Goal: Task Accomplishment & Management: Manage account settings

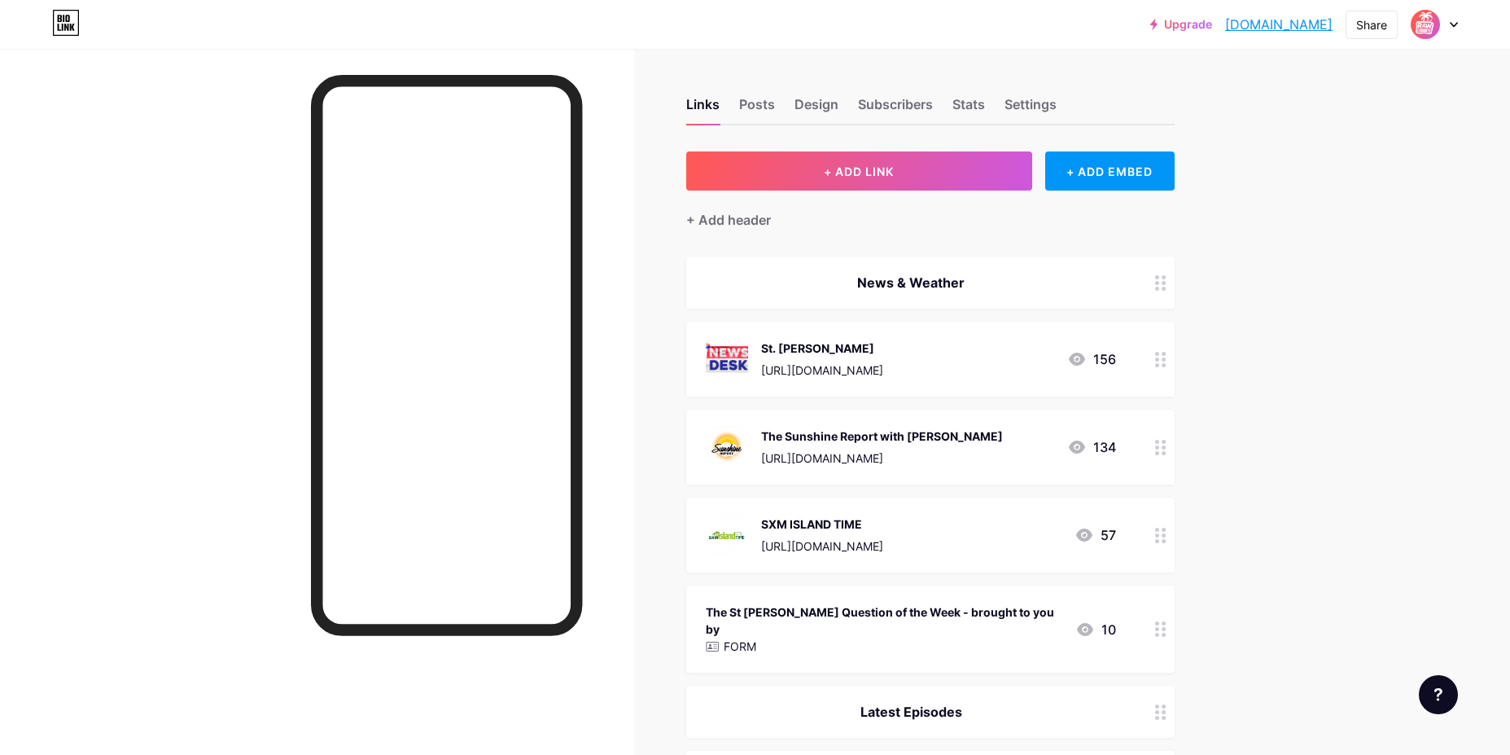
click at [1166, 364] on icon at bounding box center [1160, 359] width 11 height 15
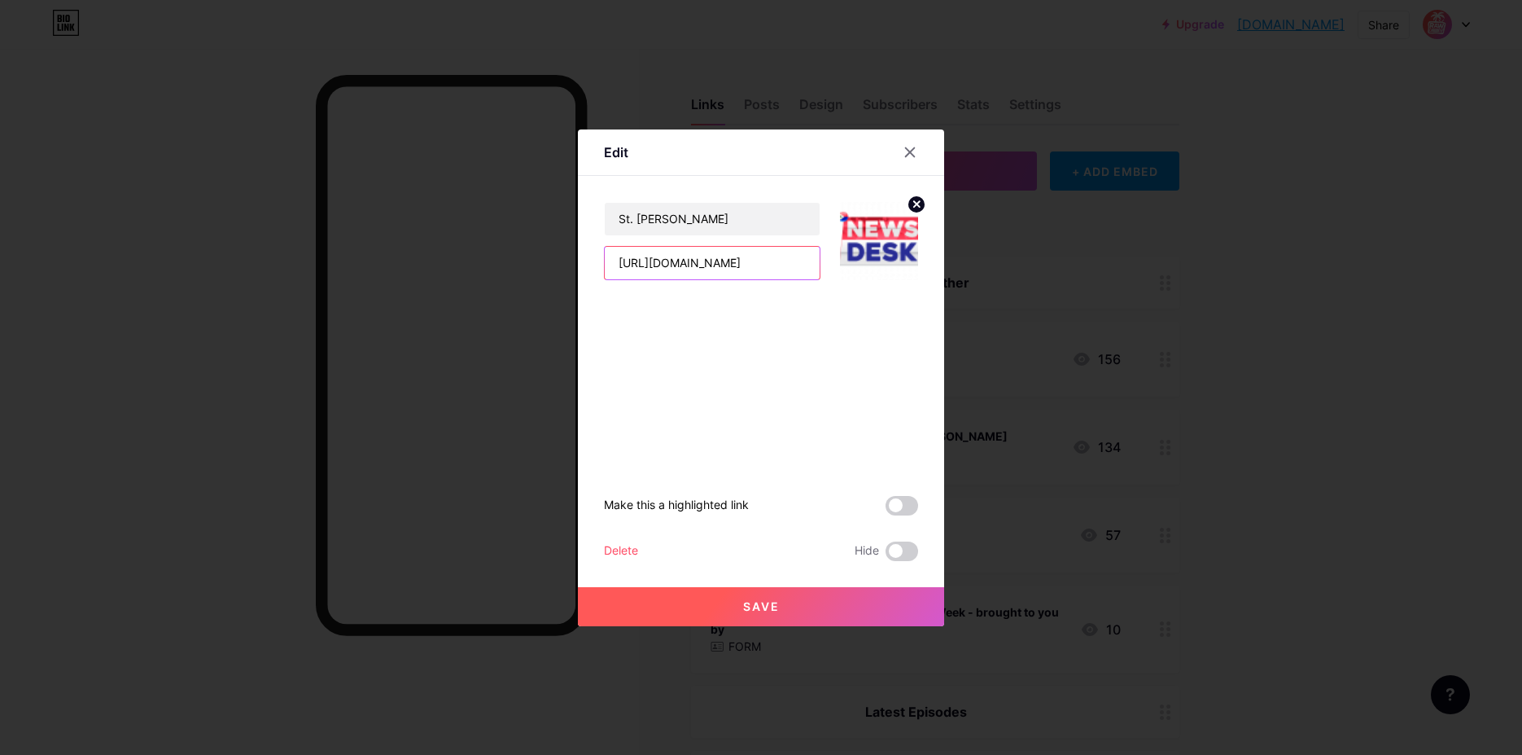
drag, startPoint x: 798, startPoint y: 262, endPoint x: 501, endPoint y: 260, distance: 297.1
click at [502, 260] on div "Edit St. [PERSON_NAME] [URL][DOMAIN_NAME] Make this a highlighted link Delete H…" at bounding box center [761, 377] width 1522 height 755
paste input "13_3z025KlM"
type input "[URL][DOMAIN_NAME]"
click at [911, 153] on icon at bounding box center [910, 151] width 9 height 9
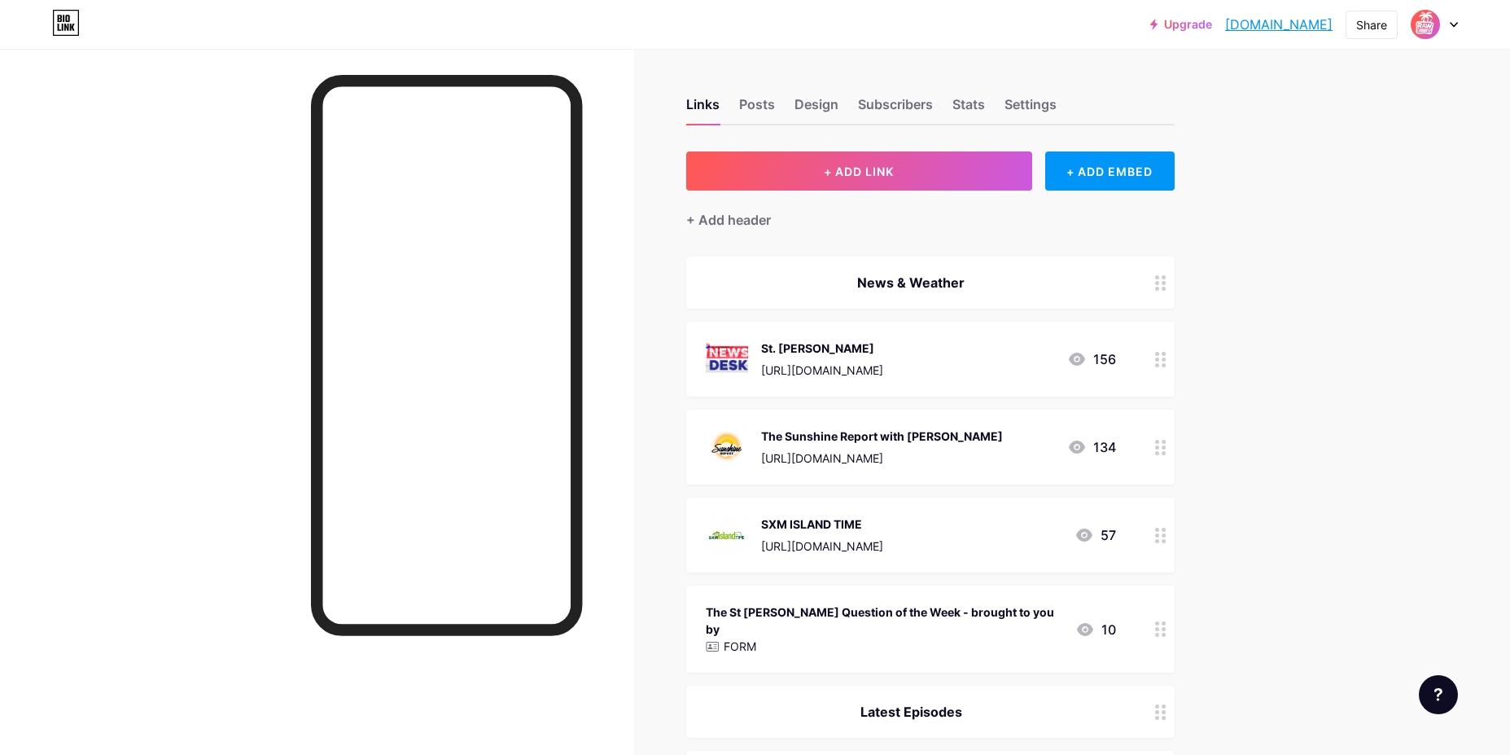
click at [1163, 362] on icon at bounding box center [1160, 359] width 11 height 15
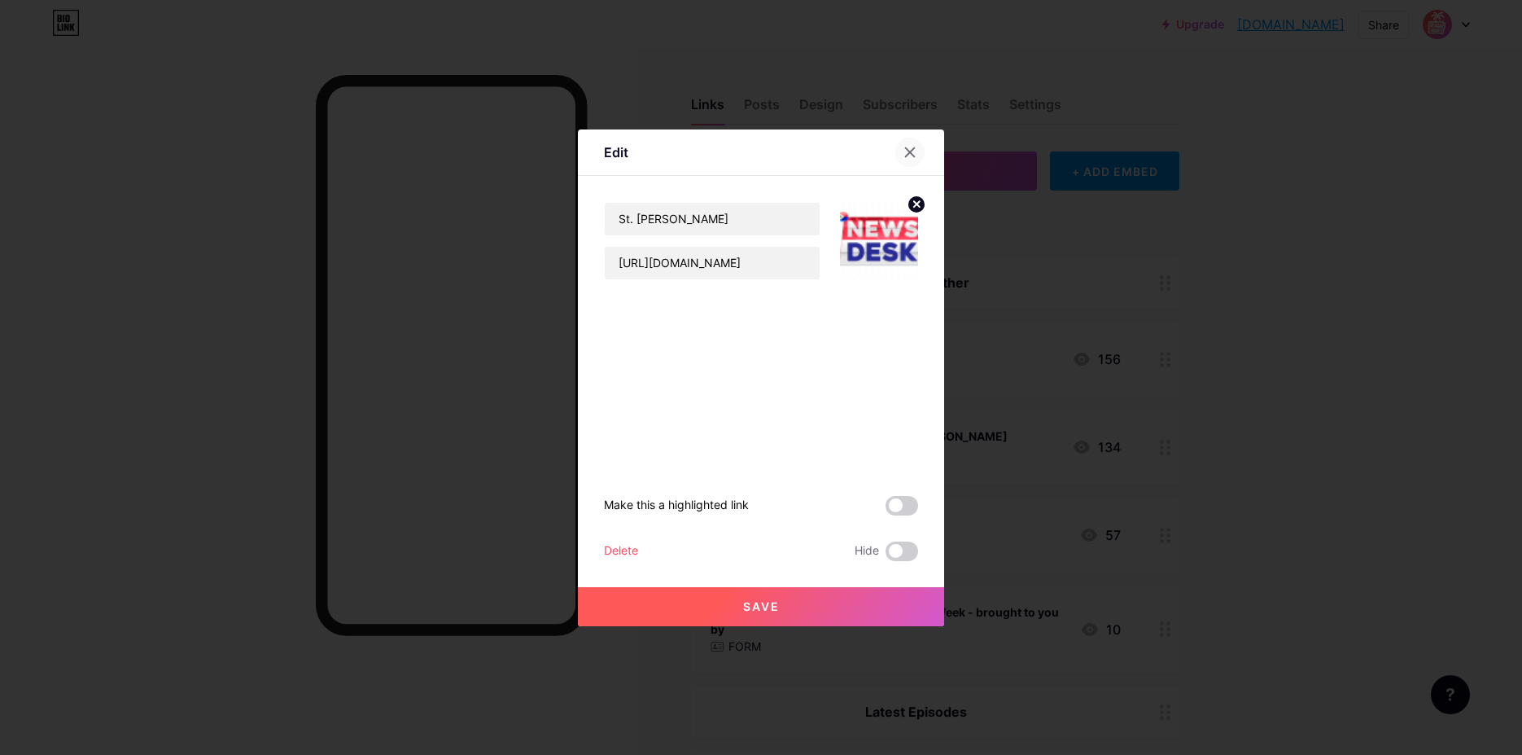
click at [913, 152] on icon at bounding box center [909, 152] width 13 height 13
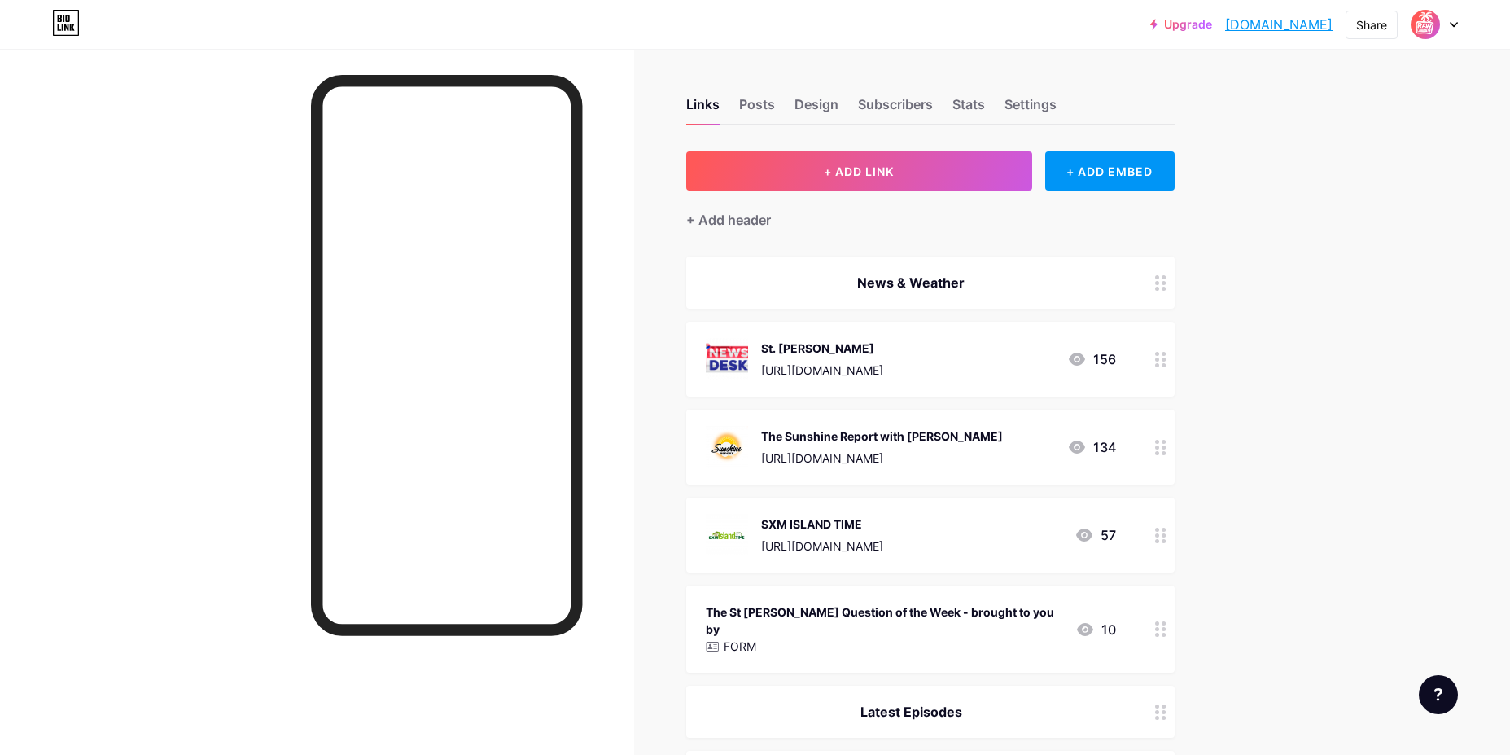
click at [1166, 533] on circle at bounding box center [1163, 535] width 4 height 4
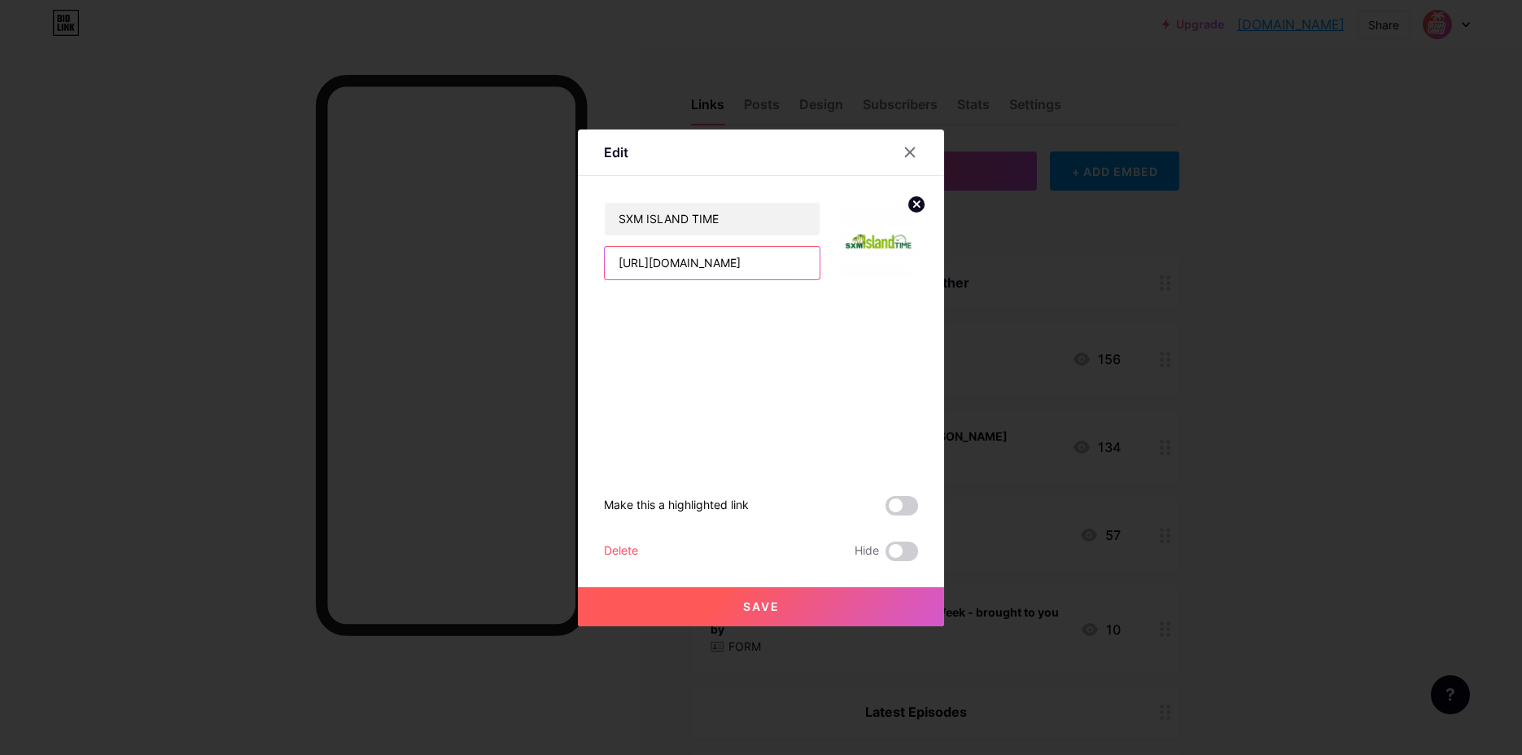
click at [796, 265] on input "[URL][DOMAIN_NAME]" at bounding box center [712, 263] width 215 height 33
drag, startPoint x: 802, startPoint y: 260, endPoint x: 473, endPoint y: 262, distance: 328.8
click at [473, 262] on div "Edit SXM ISLAND TIME [URL][DOMAIN_NAME] Make this a highlighted link Delete Hid…" at bounding box center [761, 377] width 1522 height 755
paste input "13_3z025KlM"
type input "[URL][DOMAIN_NAME]"
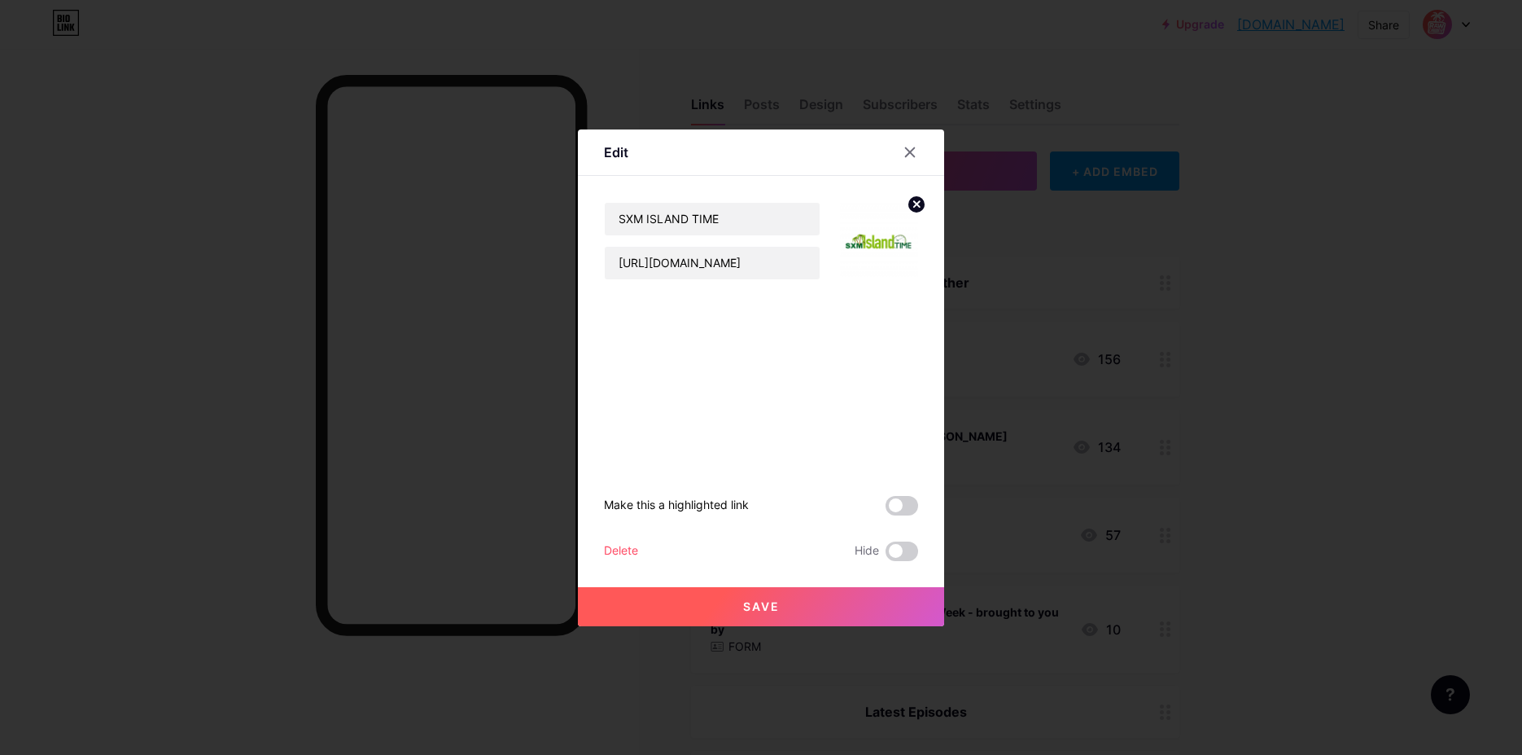
click at [861, 605] on button "Save" at bounding box center [761, 606] width 366 height 39
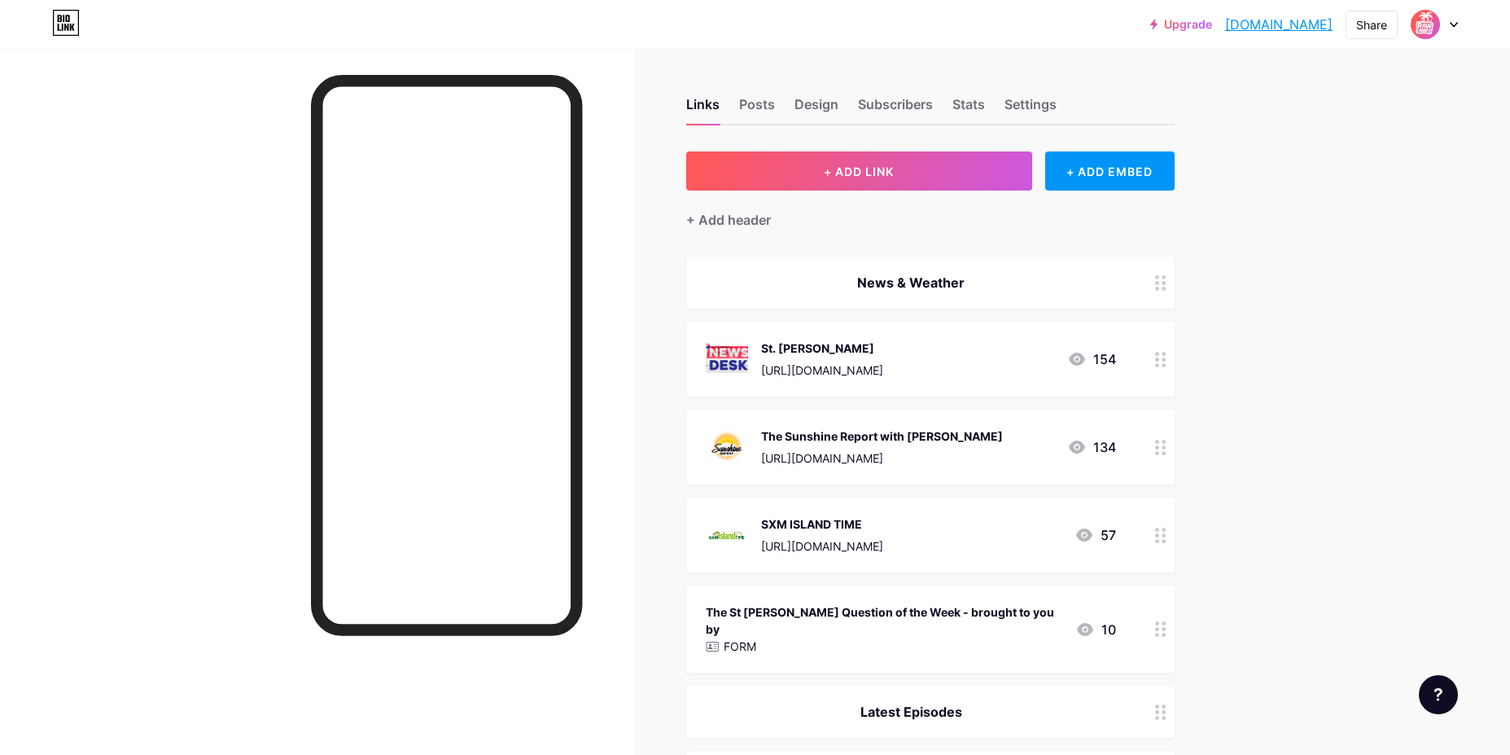
click at [987, 364] on div "St. [PERSON_NAME] [URL][DOMAIN_NAME] 154" at bounding box center [911, 359] width 410 height 42
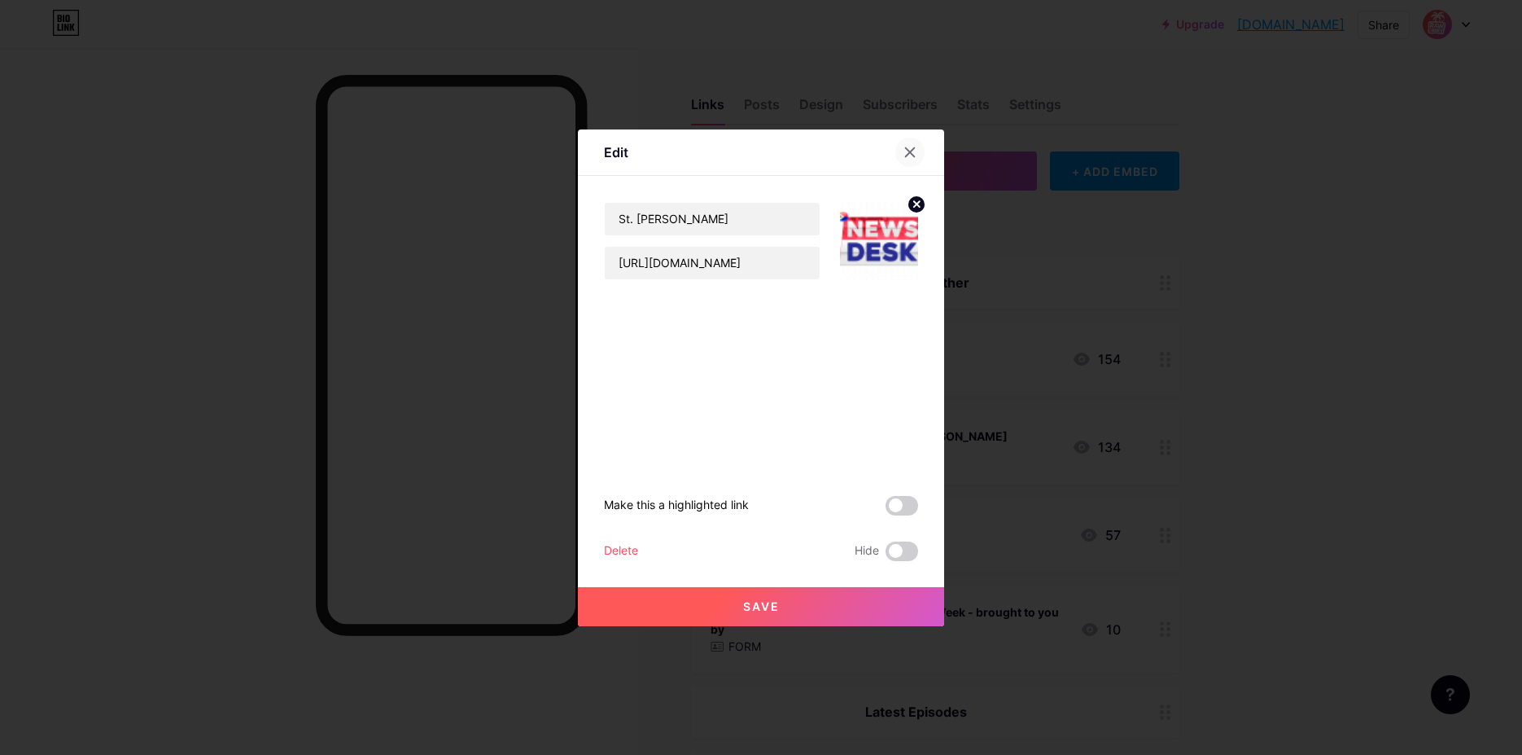
click at [912, 143] on div at bounding box center [909, 152] width 29 height 29
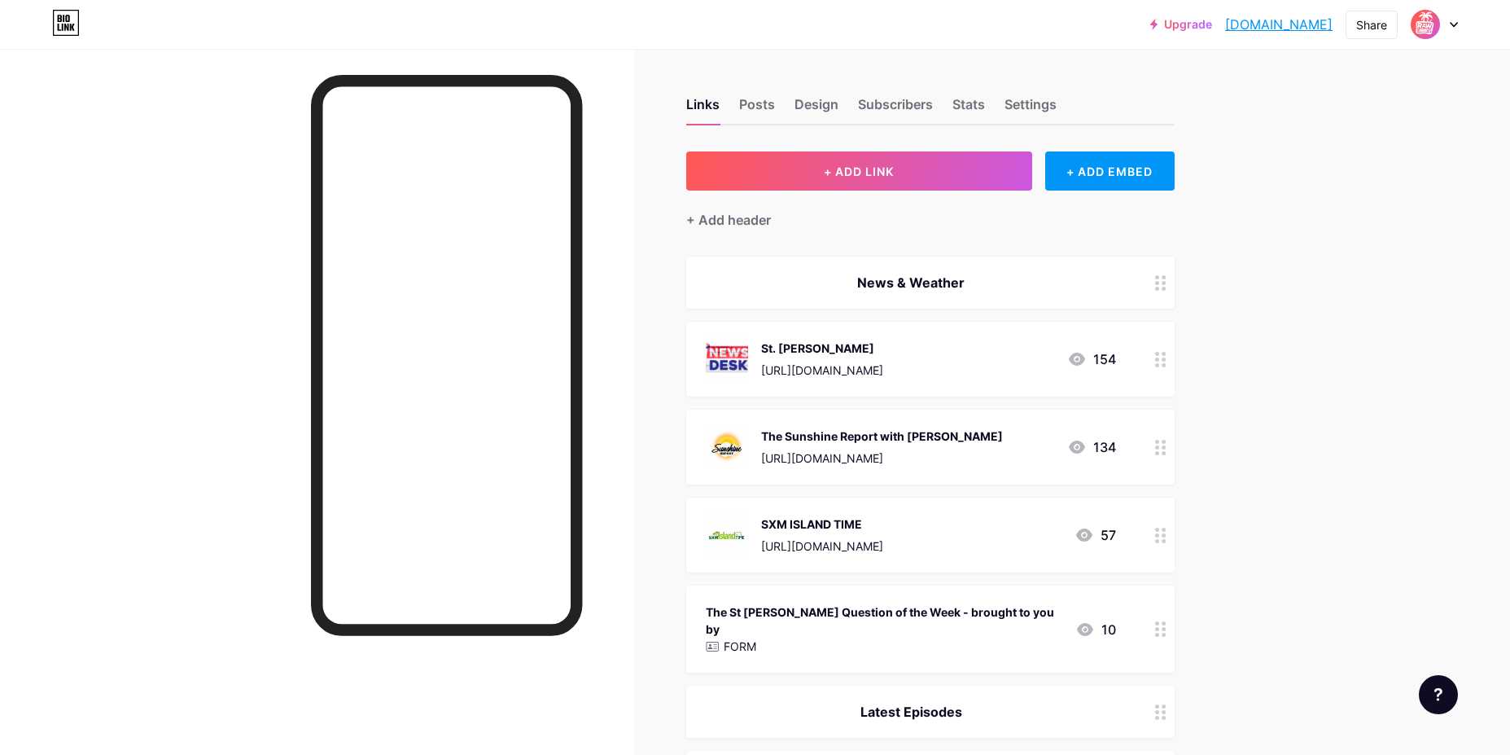
click at [1095, 73] on div "Links Posts Design Subscribers Stats Settings" at bounding box center [930, 96] width 488 height 57
click at [1166, 358] on circle at bounding box center [1163, 359] width 4 height 4
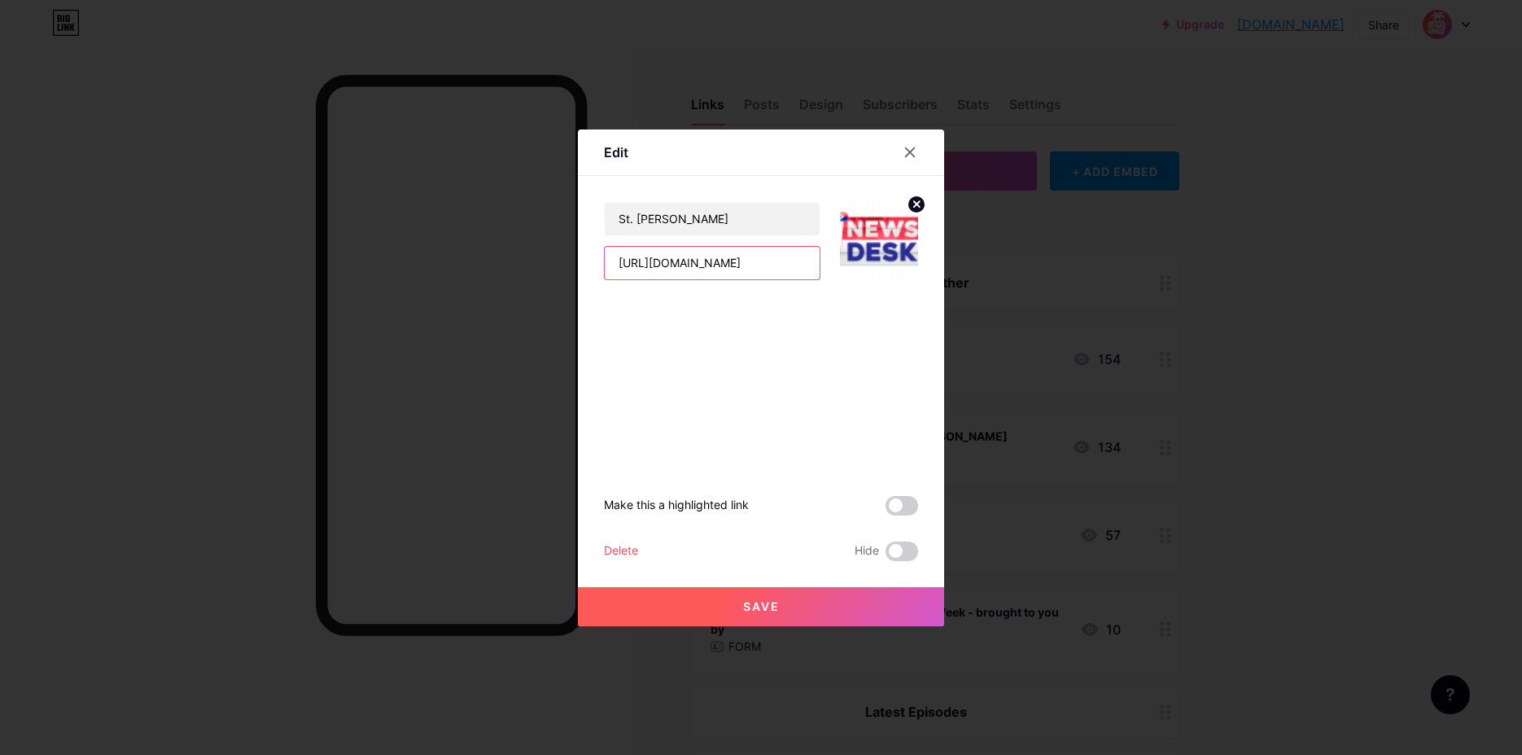
click at [794, 261] on input "[URL][DOMAIN_NAME]" at bounding box center [712, 263] width 215 height 33
drag, startPoint x: 802, startPoint y: 262, endPoint x: 496, endPoint y: 262, distance: 306.0
click at [496, 262] on div "Edit St. [PERSON_NAME] [URL][DOMAIN_NAME] Make this a highlighted link Delete H…" at bounding box center [761, 377] width 1522 height 755
paste input "LU6mTM0ajXU"
type input "[URL][DOMAIN_NAME]"
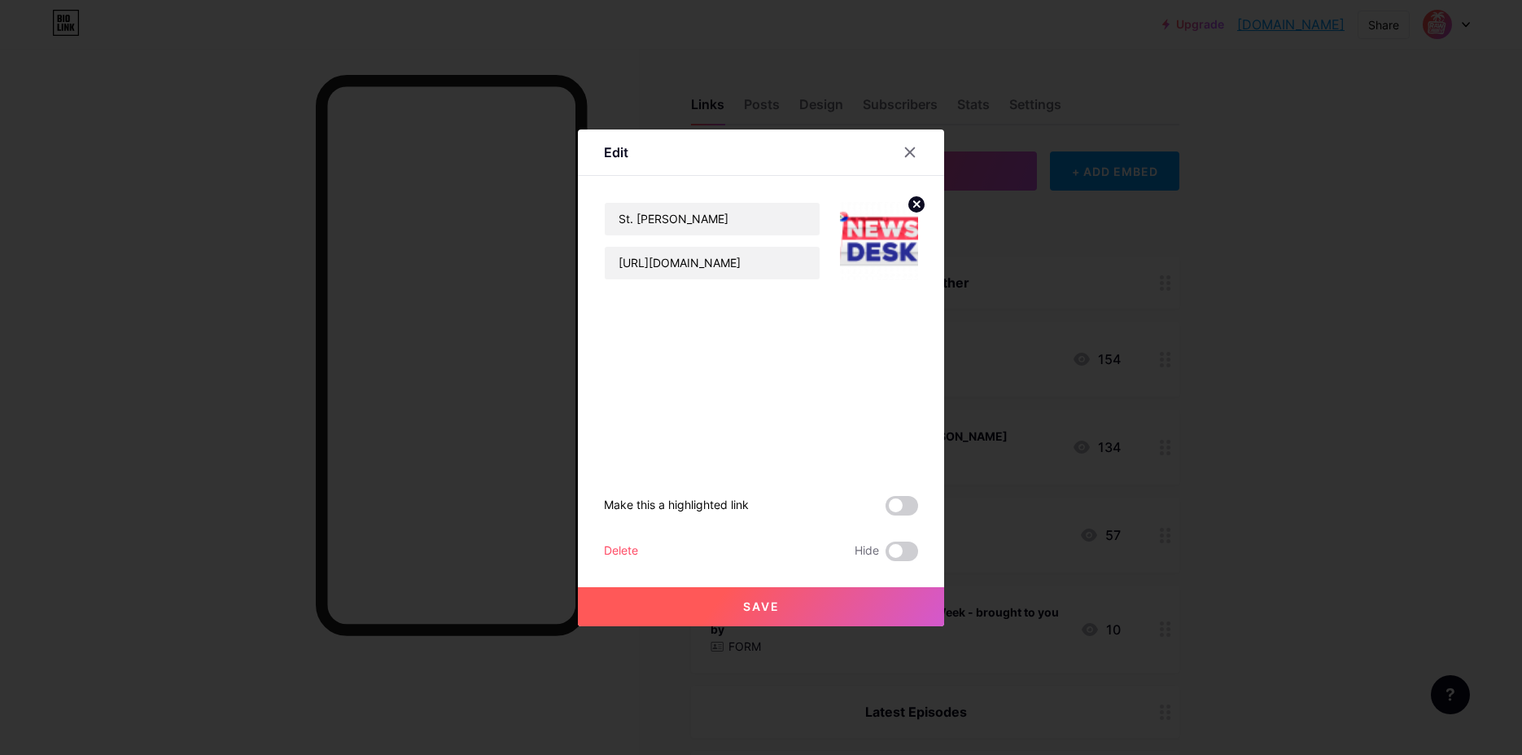
click at [808, 606] on button "Save" at bounding box center [761, 606] width 366 height 39
